Goal: Information Seeking & Learning: Learn about a topic

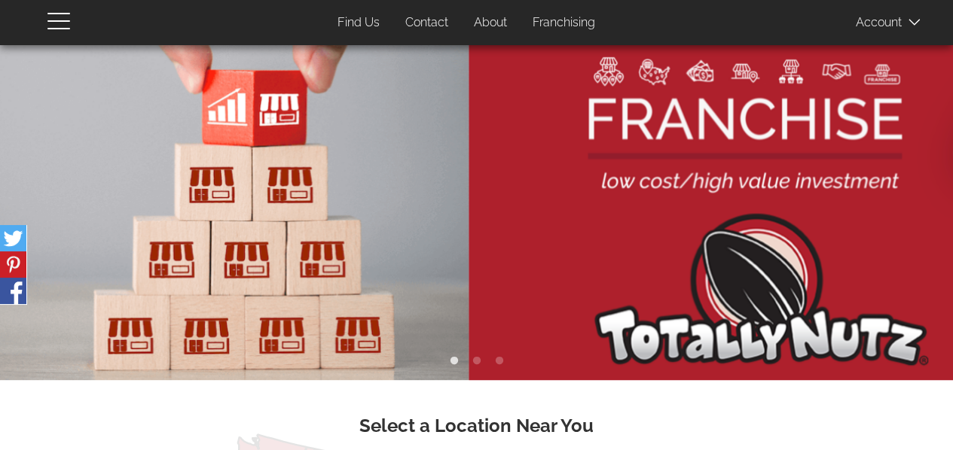
drag, startPoint x: 645, startPoint y: 169, endPoint x: 18, endPoint y: 206, distance: 627.6
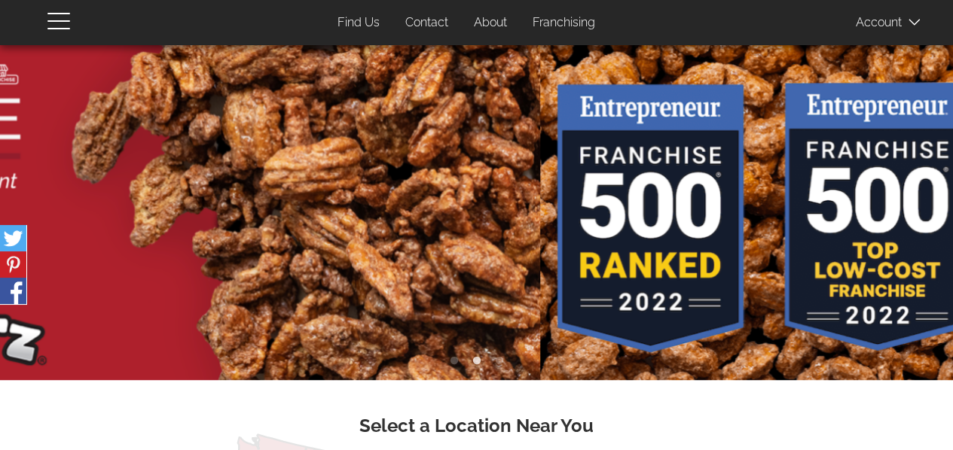
drag, startPoint x: 681, startPoint y: 175, endPoint x: 96, endPoint y: 209, distance: 585.3
click at [250, 209] on img at bounding box center [63, 212] width 953 height 335
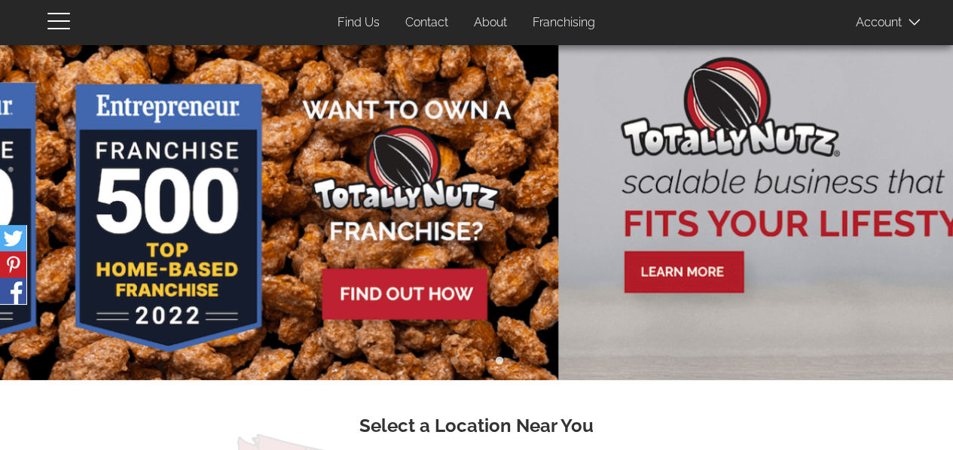
drag, startPoint x: 728, startPoint y: 216, endPoint x: 33, endPoint y: 264, distance: 696.8
click at [164, 263] on img at bounding box center [81, 212] width 953 height 335
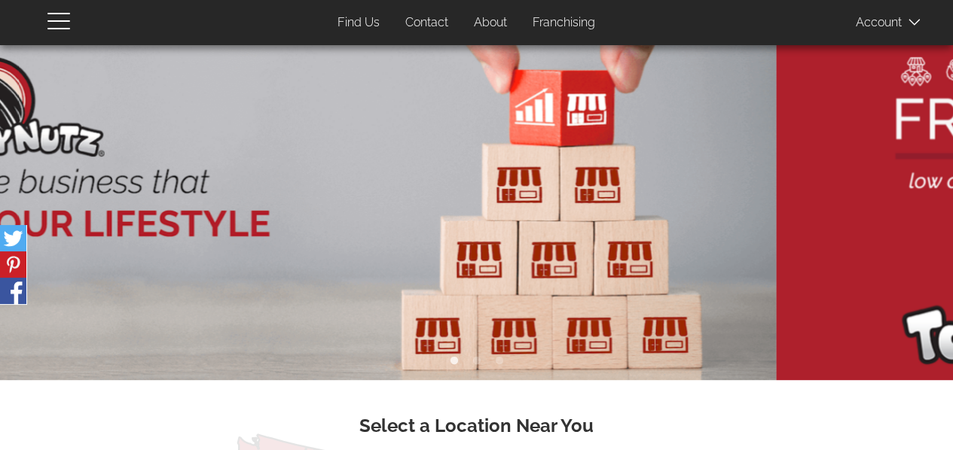
drag, startPoint x: 748, startPoint y: 204, endPoint x: 311, endPoint y: 224, distance: 437.2
click at [438, 224] on img at bounding box center [299, 212] width 953 height 335
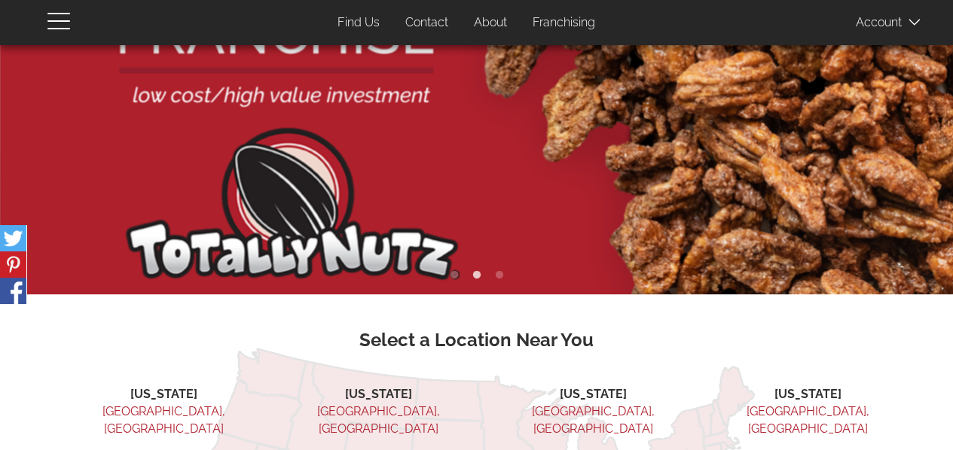
scroll to position [75, 0]
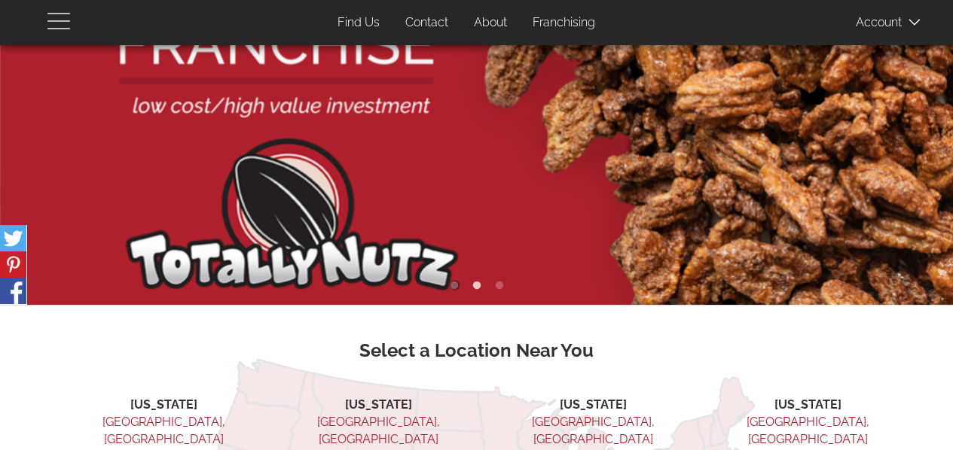
click at [68, 32] on button "button" at bounding box center [67, 20] width 41 height 41
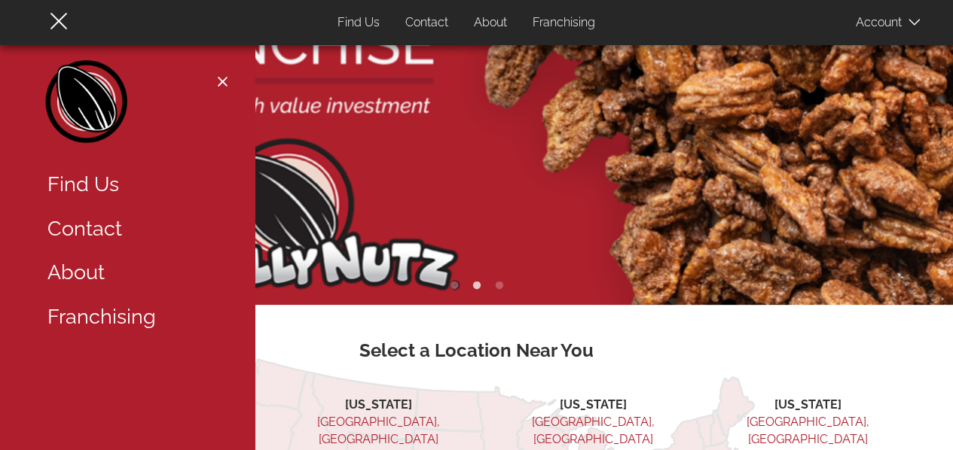
click at [116, 228] on link "Contact" at bounding box center [134, 229] width 196 height 44
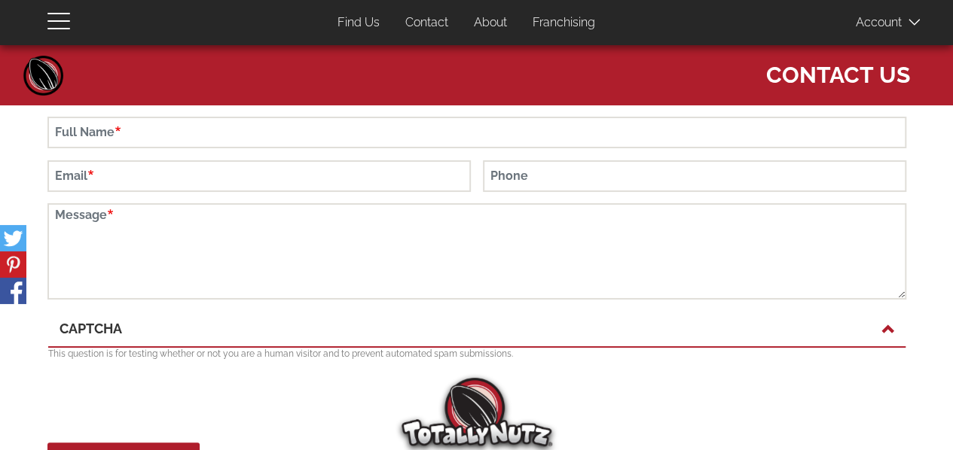
click at [565, 22] on link "Franchising" at bounding box center [563, 22] width 85 height 29
